Goal: Information Seeking & Learning: Learn about a topic

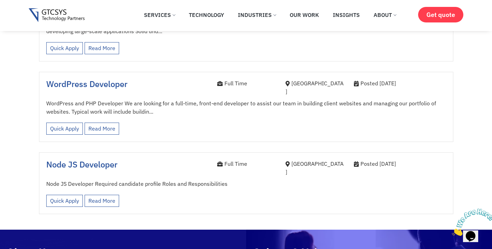
scroll to position [1118, 0]
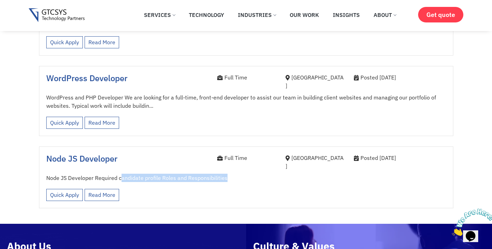
drag, startPoint x: 122, startPoint y: 130, endPoint x: 230, endPoint y: 132, distance: 108.7
click at [230, 174] on p "Node JS Developer Required candidate profile Roles and Responsibilities" at bounding box center [246, 178] width 400 height 8
click at [187, 174] on p "Node JS Developer Required candidate profile Roles and Responsibilities" at bounding box center [246, 178] width 400 height 8
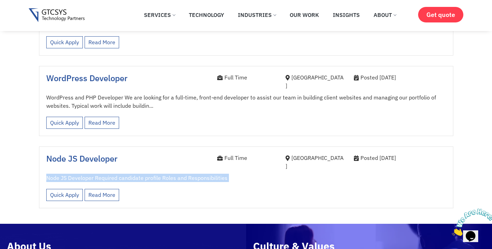
click at [185, 185] on div "Quick Apply Read More View less" at bounding box center [246, 194] width 400 height 19
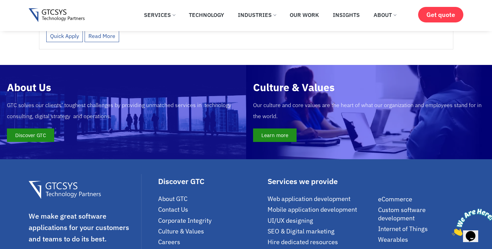
scroll to position [1159, 0]
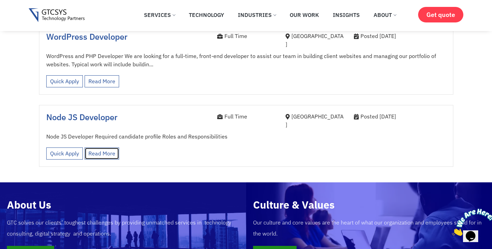
click at [104, 147] on link "Read More" at bounding box center [102, 153] width 35 height 12
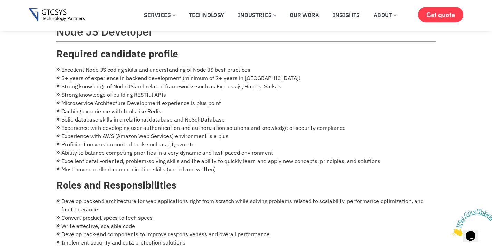
scroll to position [41, 0]
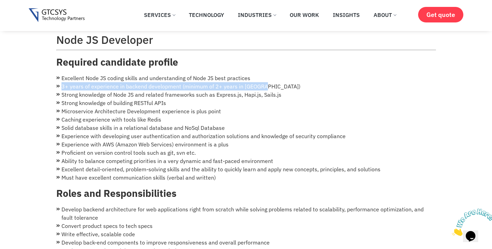
drag, startPoint x: 62, startPoint y: 79, endPoint x: 282, endPoint y: 77, distance: 220.5
click at [282, 82] on li "3+ years of experience in backend development (minimum of 2+ years in [GEOGRAPH…" at bounding box center [246, 86] width 380 height 8
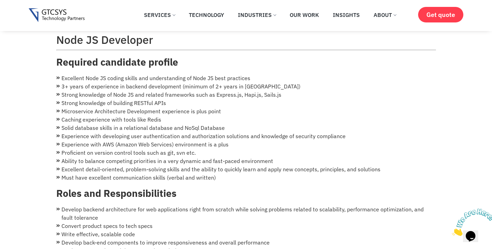
click at [110, 99] on li "Strong knowledge of building RESTful APIs" at bounding box center [246, 103] width 380 height 8
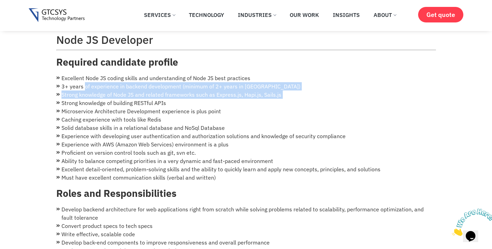
drag, startPoint x: 84, startPoint y: 81, endPoint x: 293, endPoint y: 89, distance: 209.2
click at [293, 89] on ul "Excellent Node JS coding skills and understanding of Node JS best practices 3+ …" at bounding box center [246, 128] width 380 height 108
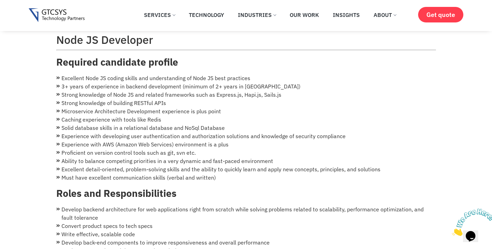
click at [189, 107] on li "Microservice Architecture Development experience is plus point" at bounding box center [246, 111] width 380 height 8
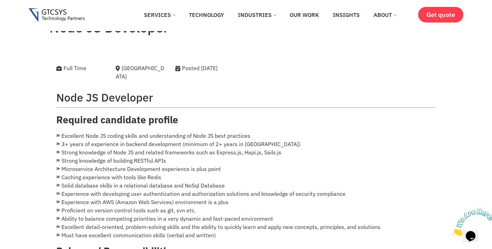
scroll to position [0, 0]
